Goal: Browse casually

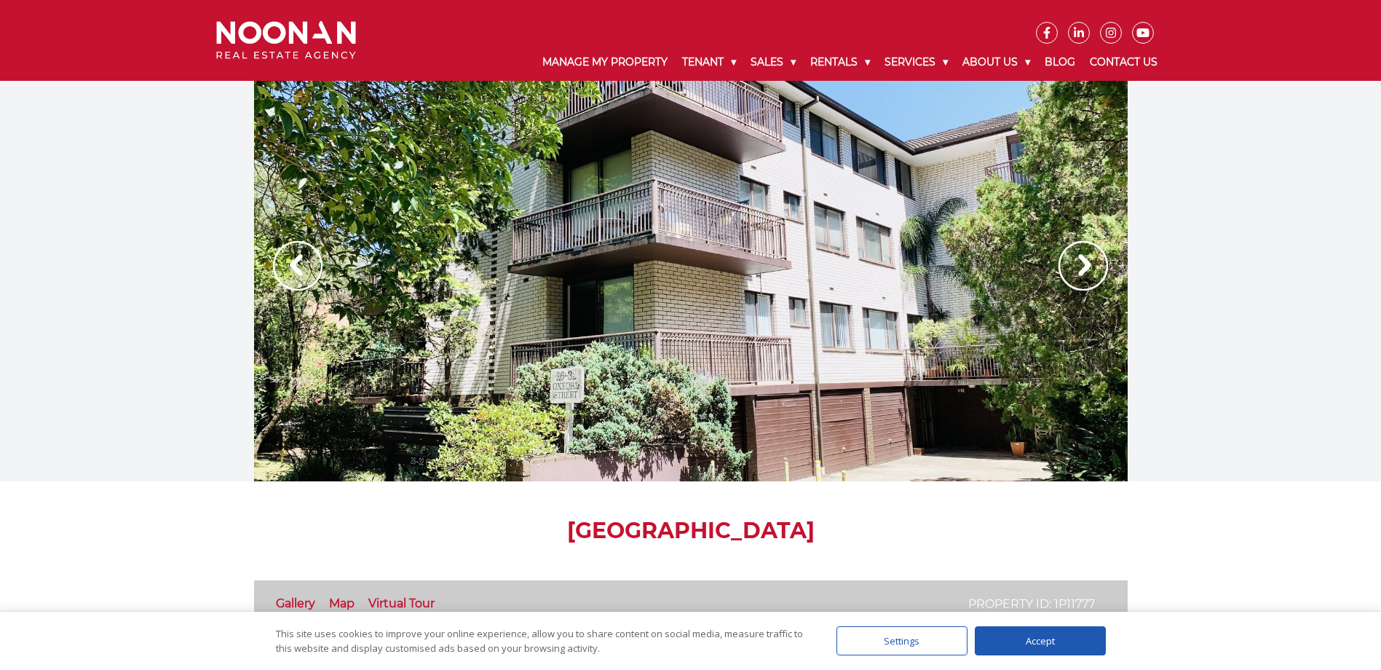
click at [1087, 261] on img at bounding box center [1082, 265] width 49 height 49
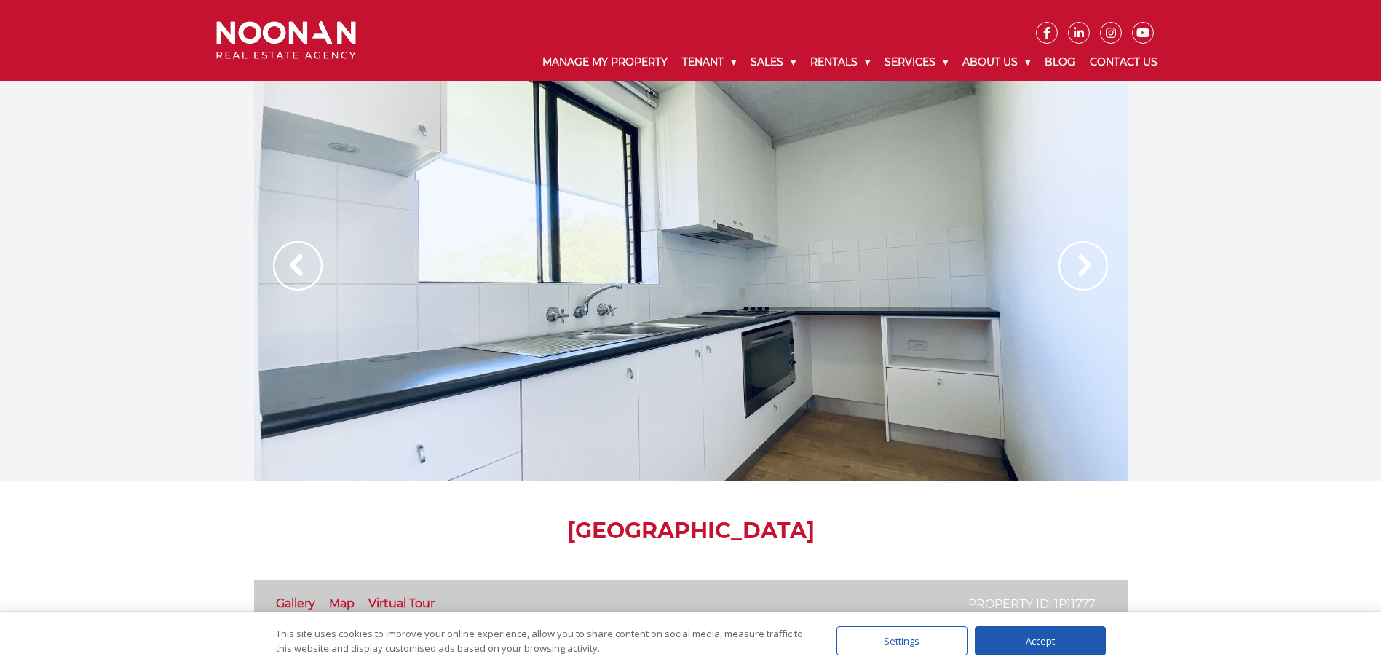
click at [1086, 267] on img at bounding box center [1082, 265] width 49 height 49
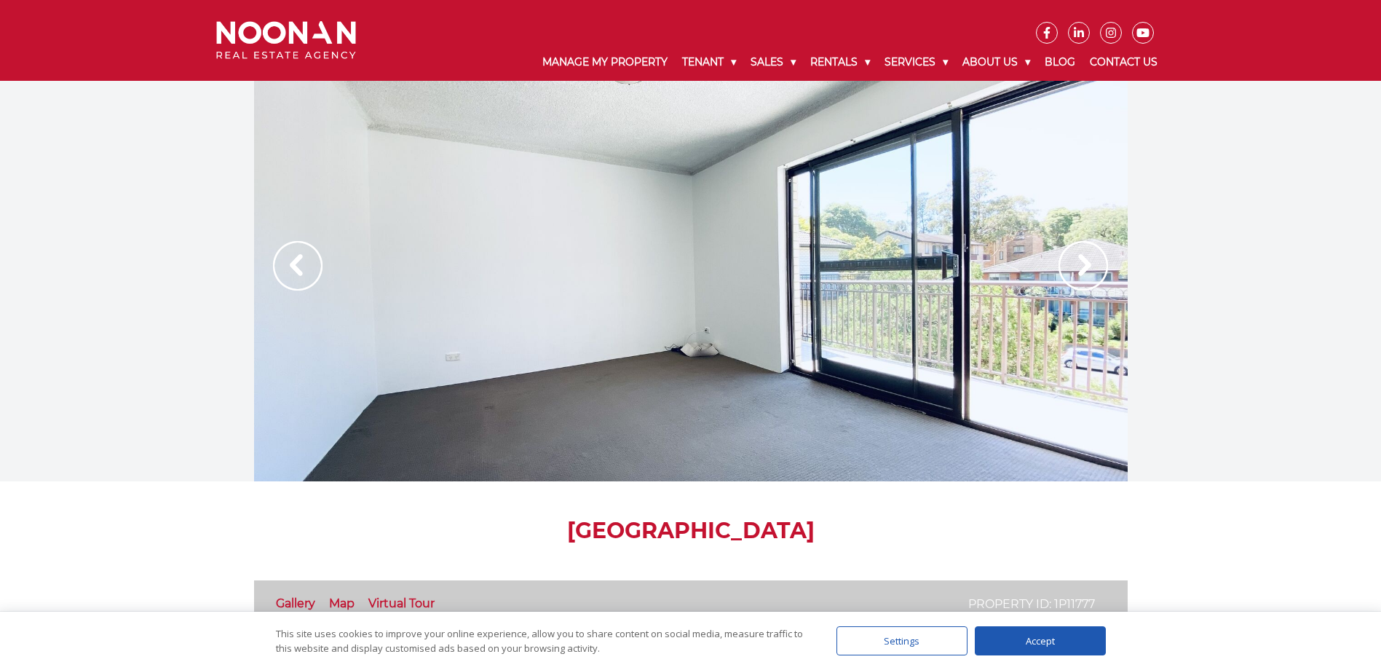
click at [1086, 267] on img at bounding box center [1082, 265] width 49 height 49
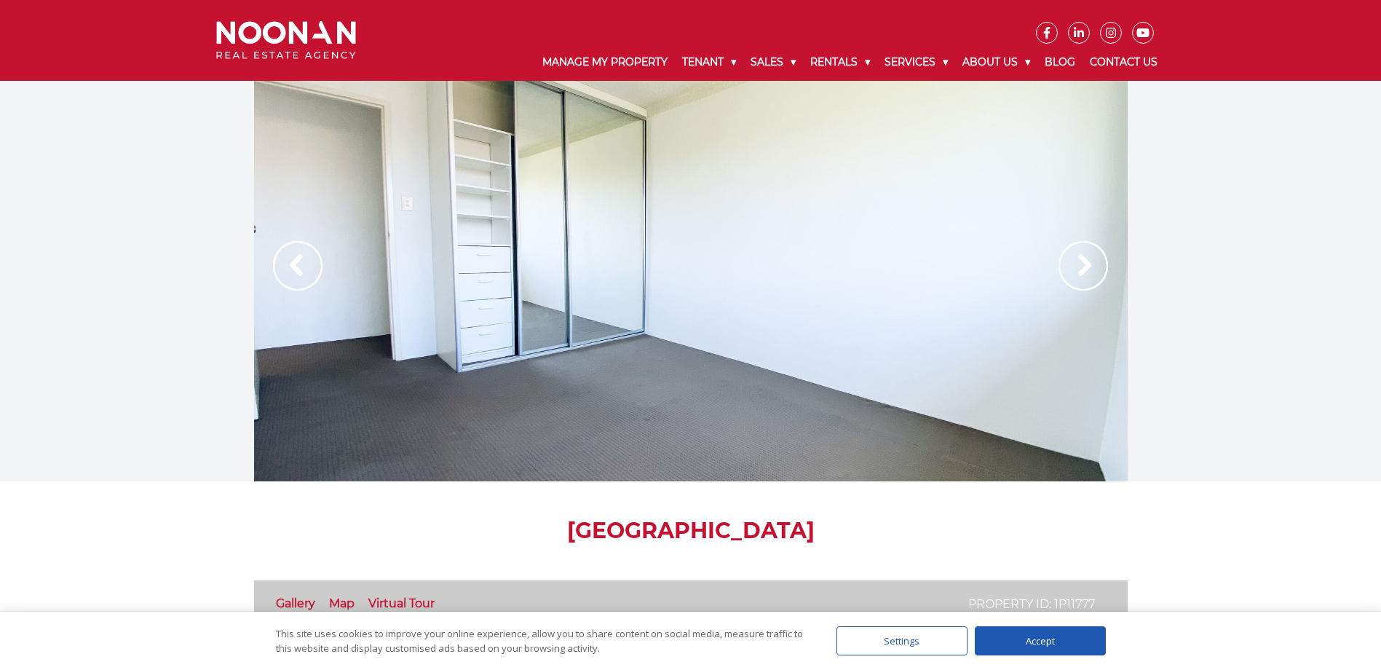
click at [1086, 267] on img at bounding box center [1082, 265] width 49 height 49
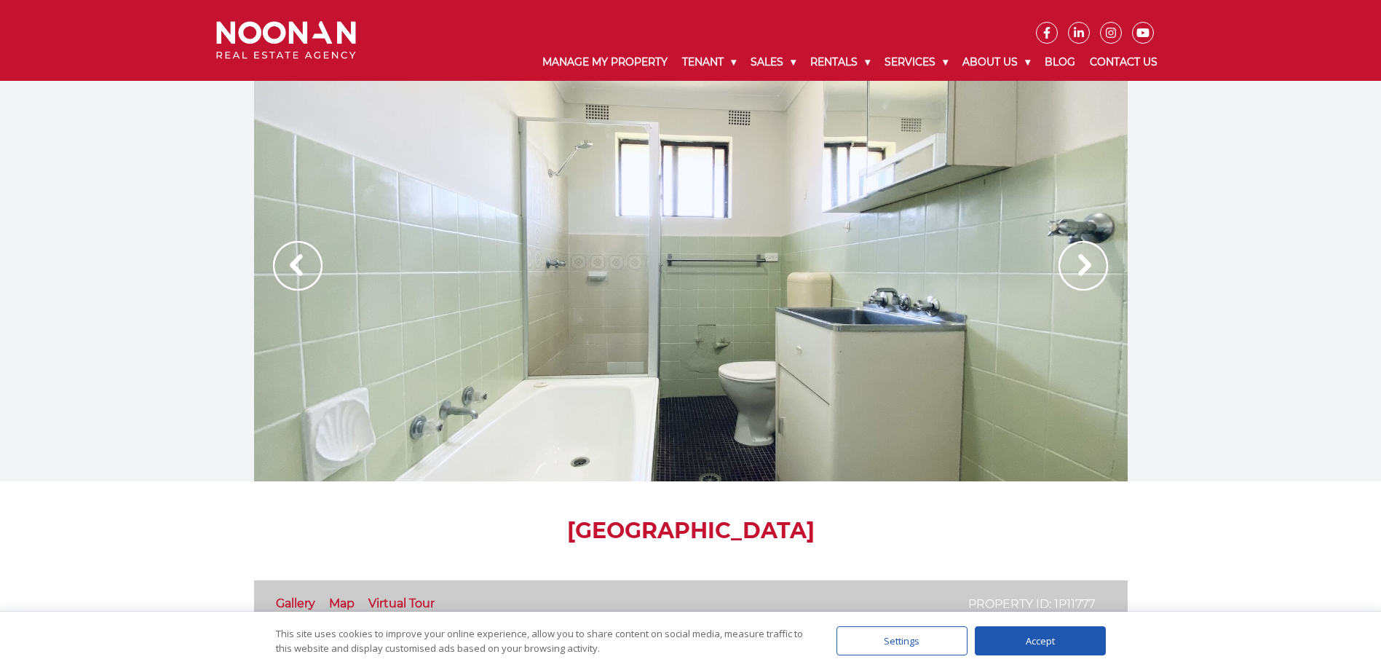
click at [1086, 267] on img at bounding box center [1082, 265] width 49 height 49
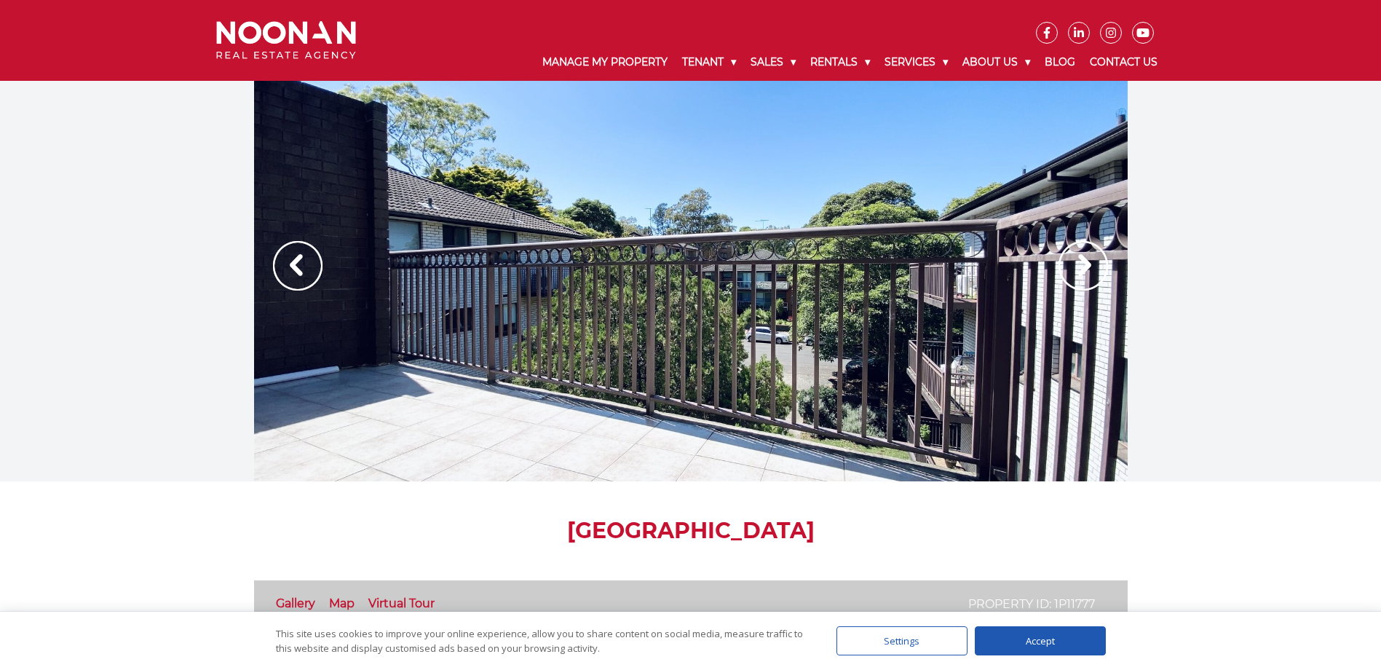
click at [1086, 267] on img at bounding box center [1082, 265] width 49 height 49
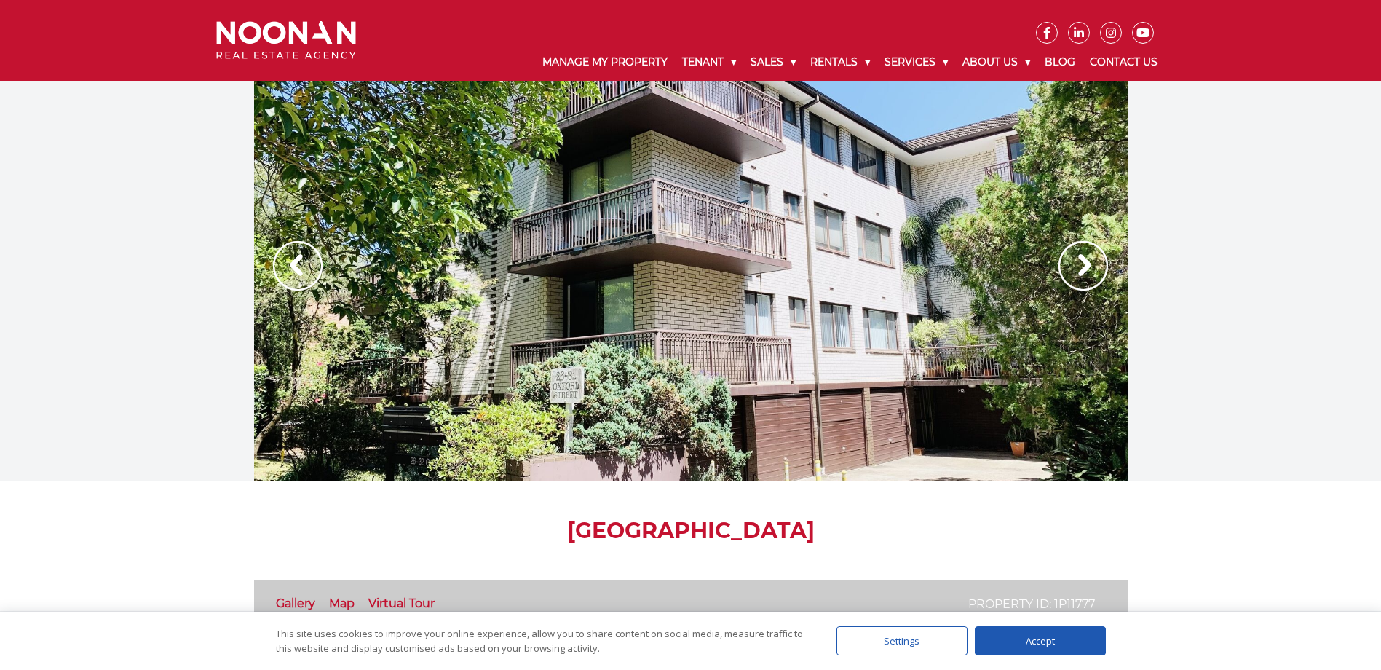
click at [1086, 267] on img at bounding box center [1082, 265] width 49 height 49
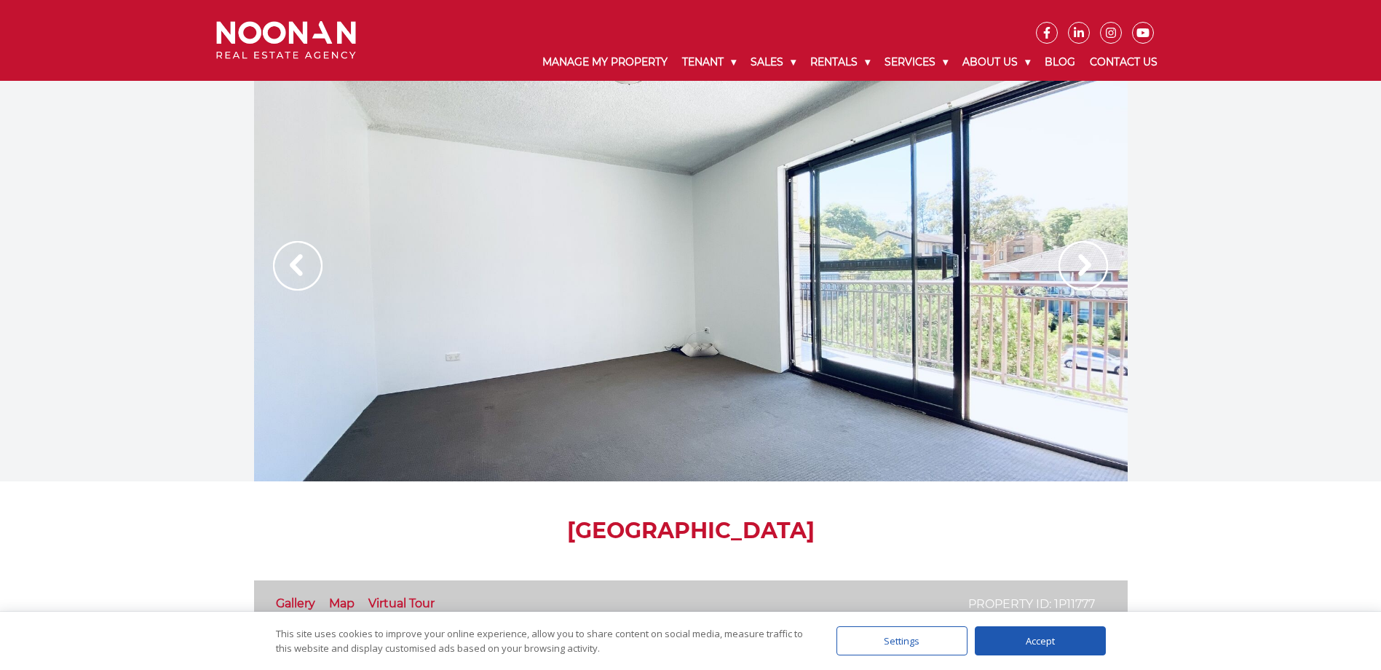
click at [1090, 263] on img at bounding box center [1082, 265] width 49 height 49
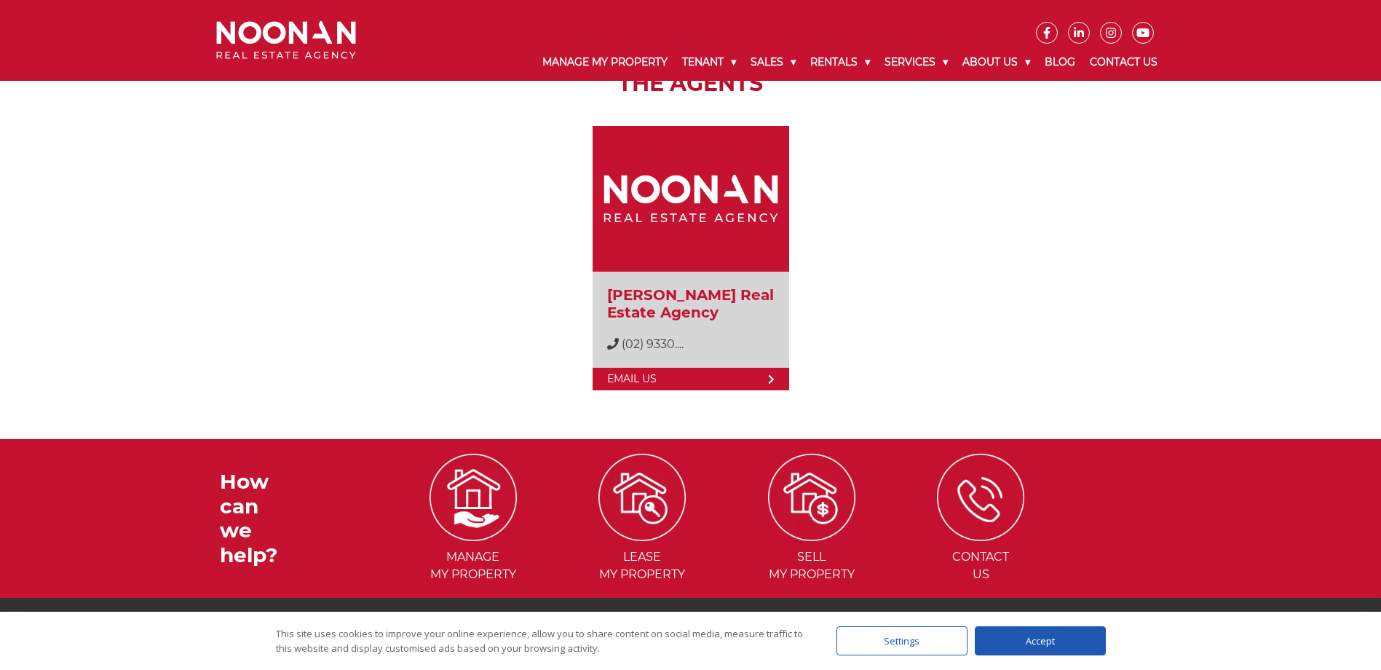
scroll to position [1515, 0]
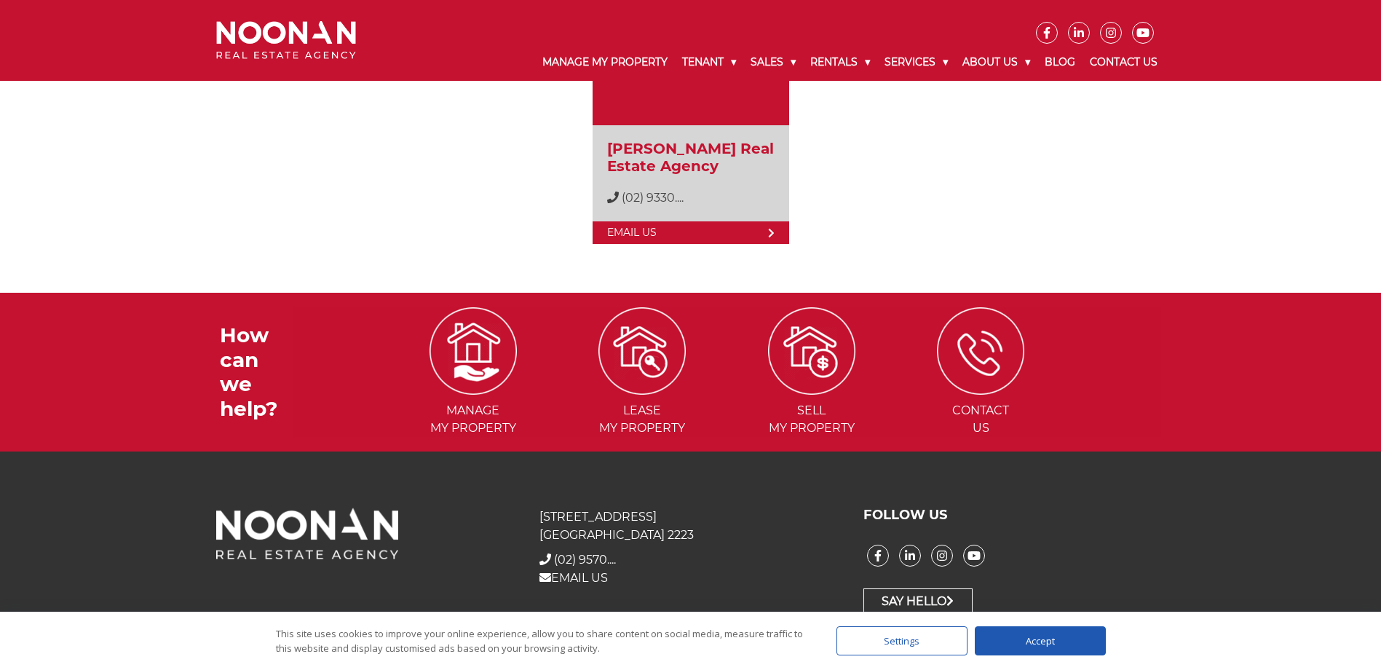
click at [1049, 633] on div "Accept" at bounding box center [1040, 640] width 131 height 29
